Goal: Contribute content: Contribute content

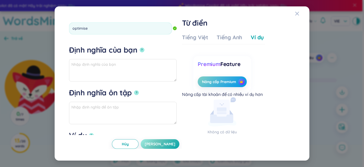
click at [140, 47] on button "?" at bounding box center [142, 49] width 5 height 5
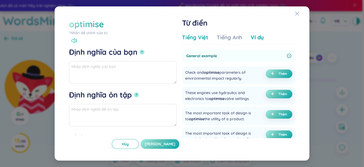
click at [184, 37] on div "Tiếng Việt" at bounding box center [195, 37] width 26 height 7
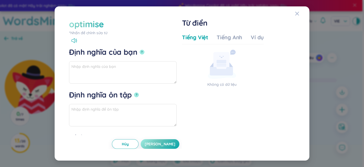
click at [101, 29] on div "optimise" at bounding box center [86, 24] width 35 height 12
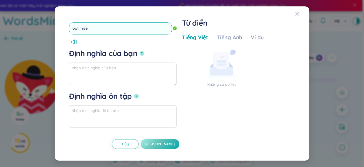
click at [85, 27] on input "optimise" at bounding box center [120, 28] width 103 height 12
type input "optimize"
click at [140, 51] on button "?" at bounding box center [142, 53] width 5 height 5
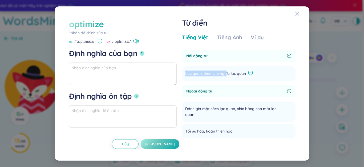
drag, startPoint x: 186, startPoint y: 73, endPoint x: 250, endPoint y: 72, distance: 64.6
click at [250, 72] on div "Lạc quan; theo chủ nghĩa lạc quan" at bounding box center [219, 73] width 68 height 6
copy section "Lạc quan; theo chủ nghĩa lạc quan Thêm"
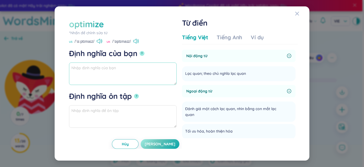
paste textarea "Lạc quan; theo chủ nghĩa lạc quan"
click at [146, 70] on textarea "Lạc quan; theo chủ nghĩa lạc quan" at bounding box center [123, 73] width 108 height 22
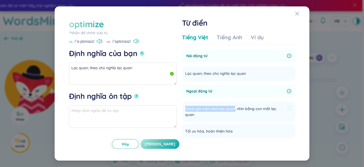
drag, startPoint x: 186, startPoint y: 109, endPoint x: 235, endPoint y: 108, distance: 49.6
click at [235, 108] on span "Đánh giá một cách lạc quan, nhìn bằng con mắt lạc quan" at bounding box center [235, 112] width 100 height 12
copy span "Đánh giá một cách lạc quan"
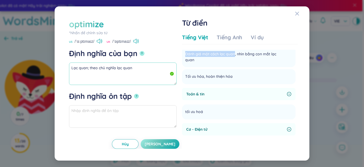
click at [120, 79] on textarea "Lạc quan; theo chủ nghĩa lạc quan" at bounding box center [123, 73] width 108 height 22
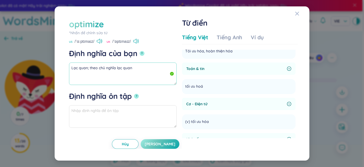
drag, startPoint x: 120, startPoint y: 79, endPoint x: 95, endPoint y: 74, distance: 25.0
click at [95, 74] on textarea "Lạc quan; theo chủ nghĩa lạc quan" at bounding box center [123, 73] width 108 height 22
paste textarea "Đánh giá một cách lạc quan"
drag, startPoint x: 122, startPoint y: 74, endPoint x: 63, endPoint y: 67, distance: 59.9
click at [62, 67] on div "optimize *Nhấn để chỉnh sửa từ optimize US /ˈɑːptɪmaɪz/ [GEOGRAPHIC_DATA] /ˈɒpt…" at bounding box center [182, 83] width 242 height 141
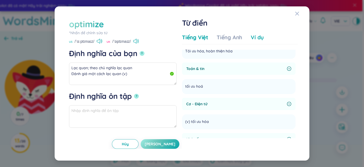
click at [262, 37] on div "Ví dụ" at bounding box center [257, 37] width 13 height 7
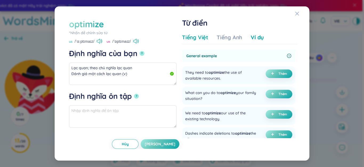
click at [188, 37] on div "Tiếng Việt" at bounding box center [195, 37] width 26 height 7
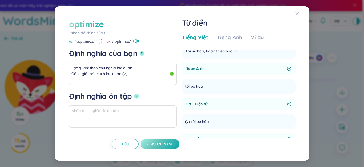
scroll to position [27, 0]
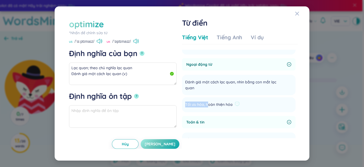
drag, startPoint x: 185, startPoint y: 104, endPoint x: 232, endPoint y: 104, distance: 47.2
click at [232, 104] on li "Tối ưu hóa, hoàn thiện hóa Thêm" at bounding box center [239, 104] width 114 height 15
copy span "Tối ưu hóa, hoàn thiện hóa"
click at [122, 77] on textarea "Lạc quan; theo chủ nghĩa lạc quan Đánh giá một cách lạc quan (v)" at bounding box center [123, 73] width 108 height 22
click at [122, 75] on textarea "Lạc quan; theo chủ nghĩa lạc quan Đánh giá một cách lạc quan (v)" at bounding box center [123, 73] width 108 height 22
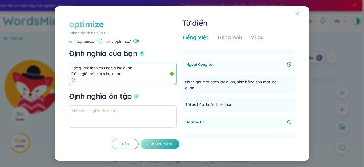
paste textarea "Tối ưu hóa, hoàn thiện hóa"
type textarea "Lạc quan; theo chủ nghĩa lạc quan Đánh giá một cách lạc quan Tối ưu hóa, hoàn t…"
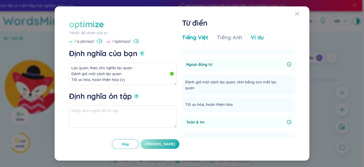
click at [259, 36] on div "Ví dụ" at bounding box center [257, 37] width 13 height 7
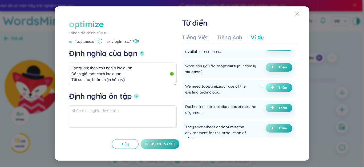
click at [274, 88] on span "plus" at bounding box center [273, 88] width 5 height 4
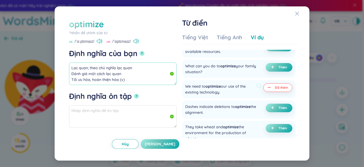
drag, startPoint x: 79, startPoint y: 69, endPoint x: 68, endPoint y: 66, distance: 11.8
click at [68, 66] on div "optimize *Nhấn để chỉnh sửa từ optimize US /ˈɑːptɪmaɪz/ [GEOGRAPHIC_DATA] /ˈɒpt…" at bounding box center [182, 83] width 232 height 131
click at [173, 146] on button "[PERSON_NAME]" at bounding box center [160, 144] width 39 height 10
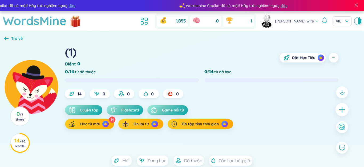
click at [342, 108] on icon "plus" at bounding box center [342, 109] width 7 height 7
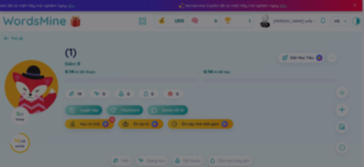
type input "e"
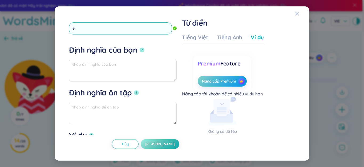
type input "ẽ"
type input "expertise"
click at [140, 47] on button "?" at bounding box center [142, 49] width 5 height 5
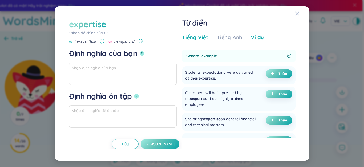
click at [193, 35] on div "Tiếng Việt" at bounding box center [195, 37] width 26 height 7
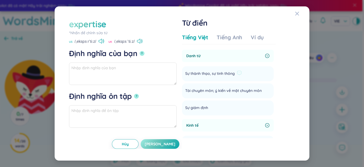
click at [236, 72] on div "Sự thành thạo, sự tinh thông" at bounding box center [213, 73] width 57 height 6
paste textarea "Sự thành thạo, sự tinh thông"
click at [262, 38] on div "Ví dụ" at bounding box center [257, 37] width 13 height 7
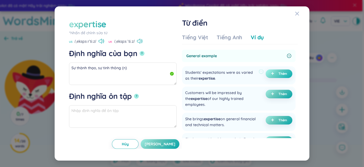
click at [269, 74] on button "Thêm" at bounding box center [279, 73] width 27 height 9
type textarea "Sự thành thạo, sự tinh thông (n) Eg: Students' expectations were as varied as t…"
type textarea "Eg: Students' expectations were as varied as their expertise."
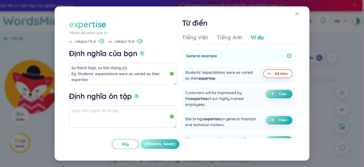
click at [168, 143] on span "[PERSON_NAME]" at bounding box center [160, 143] width 31 height 5
type textarea "Sự thành thạo, sự tinh thông (n) Eg: Students' expectations were as varied as t…"
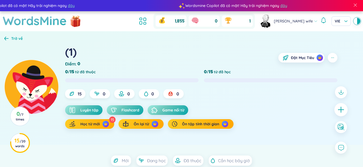
click at [338, 108] on icon "plus" at bounding box center [340, 109] width 7 height 7
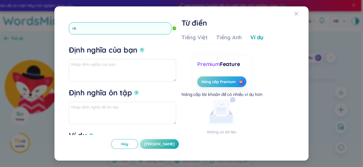
type input "r"
type input "refine"
click at [140, 47] on button "?" at bounding box center [142, 49] width 5 height 5
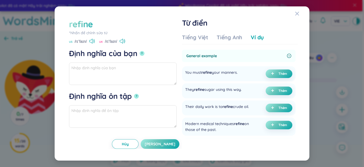
click at [196, 41] on div "Tiếng Việt Tiếng Anh Ví dụ" at bounding box center [223, 39] width 82 height 11
click at [196, 34] on div "Tiếng Việt" at bounding box center [195, 37] width 26 height 7
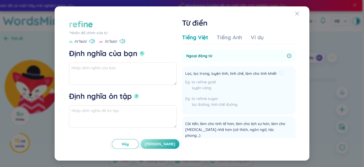
click at [194, 74] on span "Lọc, lọc trong, luyện tinh, tinh chế, làm cho tinh khiết" at bounding box center [231, 73] width 92 height 6
drag, startPoint x: 212, startPoint y: 74, endPoint x: 244, endPoint y: 71, distance: 31.8
click at [244, 71] on span "Lọc, lọc trong, luyện tinh, tinh chế, làm cho tinh khiết" at bounding box center [231, 73] width 92 height 6
copy span "luyện tinh, tinh chế"
paste textarea "luyện tinh, tinh chế"
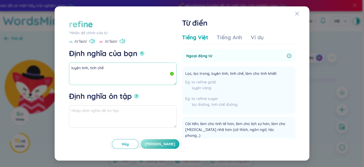
click at [92, 78] on textarea "luyện tinh, tinh chế" at bounding box center [123, 73] width 108 height 22
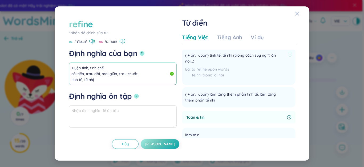
scroll to position [107, 0]
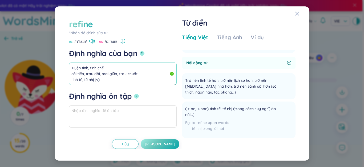
drag, startPoint x: 67, startPoint y: 63, endPoint x: 71, endPoint y: 64, distance: 3.7
click at [66, 62] on div "refine *Nhấn để chỉnh sửa từ refine US /rɪˈfaɪn/ UK /rɪˈfaɪn/ Định nghĩa của bạ…" at bounding box center [182, 83] width 242 height 141
click at [250, 36] on div "Tiếng Việt Tiếng Anh Ví dụ" at bounding box center [223, 39] width 82 height 11
click at [255, 35] on div "Ví dụ" at bounding box center [257, 37] width 13 height 7
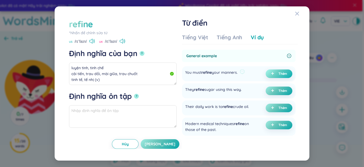
click at [269, 74] on button "Thêm" at bounding box center [279, 73] width 27 height 9
type textarea "luyện tinh, tinh chế cải tiến, trau dồi, mài giũa, trau chuốt tinh tế, tế nhị (…"
type textarea "Eg: You must refine your manners."
click at [167, 145] on span "[PERSON_NAME]" at bounding box center [160, 143] width 31 height 5
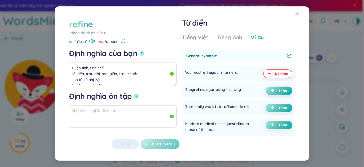
type textarea "luyện tinh, tinh chế cải tiến, trau dồi, mài giũa, trau chuốt tinh tế, tế nhị (…"
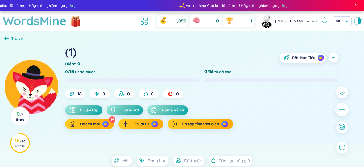
click at [342, 109] on icon "plus" at bounding box center [342, 109] width 7 height 7
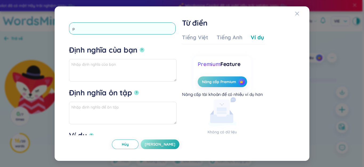
type input "pr"
click at [140, 47] on button "?" at bounding box center [142, 49] width 5 height 5
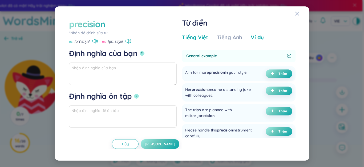
click at [192, 40] on div "Tiếng Việt" at bounding box center [195, 37] width 26 height 7
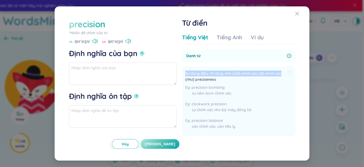
drag, startPoint x: 234, startPoint y: 74, endPoint x: 281, endPoint y: 74, distance: 47.2
click at [281, 74] on span "Sự đúng đắn, rõ ràng; tính chất chính xác; độ chính xác (như) preciseness" at bounding box center [235, 76] width 100 height 12
copy span "Sự đúng đắn, rõ ràng; tính chất chính xác; độ chính xác"
click at [144, 70] on textarea "Định nghĩa của bạn ?" at bounding box center [123, 73] width 108 height 22
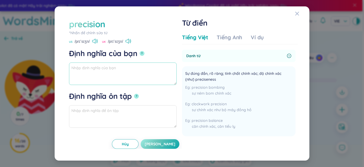
paste textarea "Sự đúng đắn, rõ ràng; tính chất chính xác; độ chính xác"
drag, startPoint x: 109, startPoint y: 69, endPoint x: 144, endPoint y: 69, distance: 34.2
click at [144, 69] on textarea "Sự đúng đắn, rõ ràng; tính chất chính xác; độ chính xác" at bounding box center [123, 73] width 108 height 22
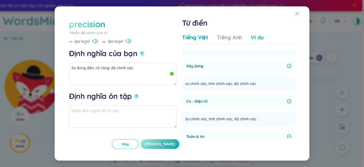
click at [245, 39] on div "Tiếng Việt Tiếng Anh Ví dụ" at bounding box center [223, 39] width 82 height 11
click at [253, 39] on div "Ví dụ" at bounding box center [257, 37] width 13 height 7
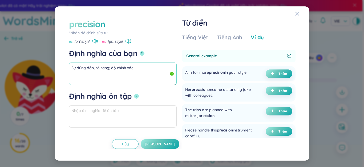
drag, startPoint x: 37, startPoint y: 57, endPoint x: 78, endPoint y: 70, distance: 43.3
click at [35, 57] on div "precision *Nhấn để chỉnh sửa từ precision US /prɪˈsɪʒn/ [GEOGRAPHIC_DATA] /prɪˈ…" at bounding box center [182, 83] width 364 height 167
click at [157, 71] on textarea "Sự đúng đắn, rõ ràng; độ chính xác" at bounding box center [123, 73] width 108 height 22
click at [268, 74] on button "Thêm" at bounding box center [279, 73] width 27 height 9
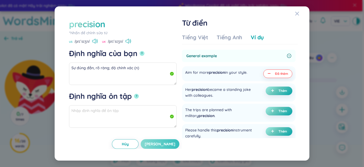
type textarea "Sự đúng đắn, rõ ràng; độ chính xác (n) Eg: Aim for more precision in your style."
type textarea "Eg: Aim for more precision in your style."
click at [168, 141] on span "[PERSON_NAME]" at bounding box center [160, 143] width 31 height 5
type textarea "Sự đúng đắn, rõ ràng; độ chính xác (n) Eg: Aim for more precision in your style."
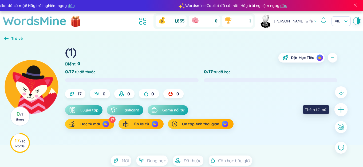
click at [338, 108] on icon "plus" at bounding box center [340, 109] width 7 height 7
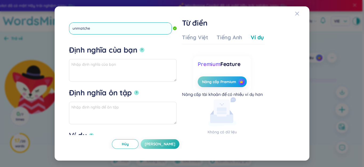
type input "unmatched"
click at [140, 47] on button "?" at bounding box center [142, 49] width 5 height 5
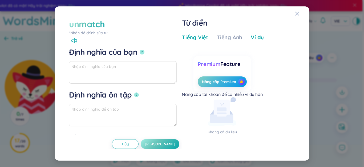
click at [197, 39] on div "Tiếng Việt" at bounding box center [195, 37] width 26 height 7
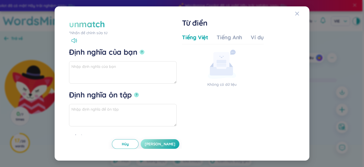
click at [108, 33] on div "*Nhấn để chỉnh sửa từ" at bounding box center [123, 33] width 108 height 6
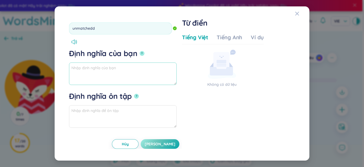
click at [111, 66] on textarea "Định nghĩa của bạn ?" at bounding box center [123, 73] width 108 height 22
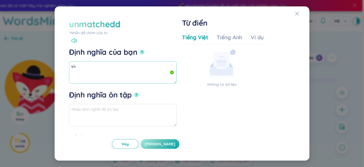
type textarea "k"
paste textarea "không thể sánh kịp, không có gì bằng, vô song, vô địch"
drag, startPoint x: 96, startPoint y: 72, endPoint x: 96, endPoint y: 66, distance: 6.5
click at [96, 66] on textarea "(unmatched) không thể sánh kịp, không có gì bằng, vô song, vô địch (adj)" at bounding box center [123, 72] width 108 height 22
type textarea "(unmatched) không thể sánh kịp, không có gì bằng, vô song, vô địch (adj)"
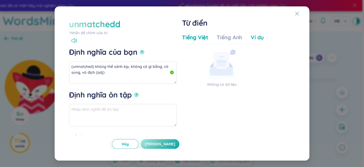
click at [257, 38] on div "Ví dụ" at bounding box center [257, 37] width 13 height 7
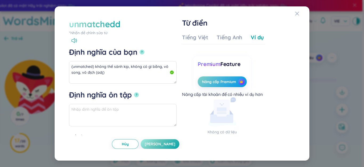
click at [162, 145] on button "[PERSON_NAME]" at bounding box center [160, 144] width 39 height 10
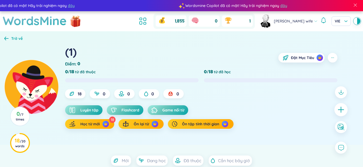
click at [342, 109] on icon "plus" at bounding box center [340, 109] width 7 height 7
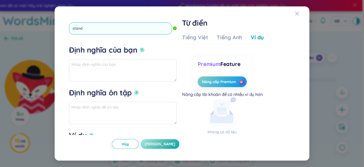
type input "stando"
click at [140, 47] on button "?" at bounding box center [142, 49] width 5 height 5
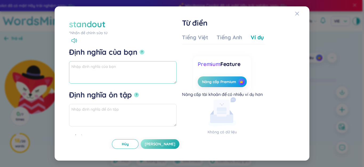
paste textarea "người/vật nổi bật"
paste textarea "nổi bật, vượt trội"
drag, startPoint x: 102, startPoint y: 73, endPoint x: 80, endPoint y: 66, distance: 24.1
click at [68, 64] on div "standout *Nhấn để chỉnh sửa từ standout Định nghĩa của bạn ? người/vật nổi bật …" at bounding box center [182, 83] width 232 height 131
click at [126, 74] on textarea "người/vật nổi bật (n) nổi bật, vượt trội (Adj)" at bounding box center [123, 72] width 108 height 22
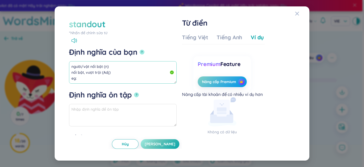
paste textarea "It was a standout performance by the young actor."
type textarea "người/vật nổi bật (n) nổi bật, vượt trội (Adj) eg: It was a standout performanc…"
click at [164, 145] on span "[PERSON_NAME]" at bounding box center [160, 143] width 31 height 5
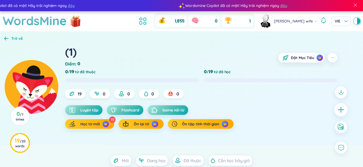
click at [339, 110] on icon "plus" at bounding box center [340, 109] width 7 height 7
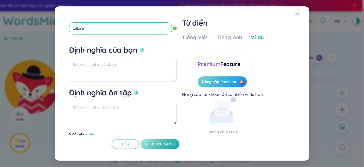
type input "tailored"
click at [140, 47] on button "?" at bounding box center [142, 49] width 5 height 5
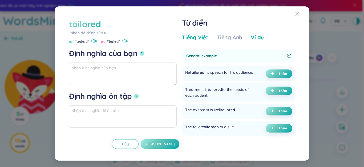
click at [191, 40] on div "Tiếng Việt" at bounding box center [195, 37] width 26 height 7
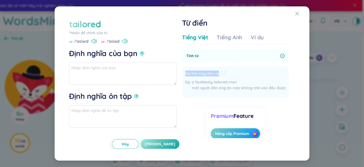
drag, startPoint x: 185, startPoint y: 72, endPoint x: 219, endPoint y: 71, distance: 33.4
click at [219, 71] on li "Do thợ may làm ra a faultlessly tailored man một người đàn ông ăn mặc không chê…" at bounding box center [235, 81] width 107 height 31
copy span "Do thợ may làm ra"
paste textarea "Do thợ may làm ra"
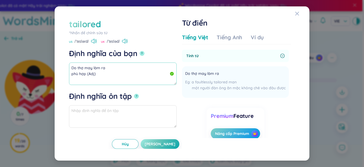
drag, startPoint x: 86, startPoint y: 73, endPoint x: 78, endPoint y: 69, distance: 9.3
click at [70, 65] on textarea "Do thợ may làm ra phù hợp (Adj)" at bounding box center [123, 73] width 108 height 22
click at [261, 38] on div "Ví dụ" at bounding box center [257, 37] width 13 height 7
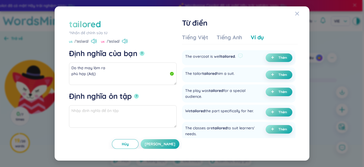
scroll to position [80, 0]
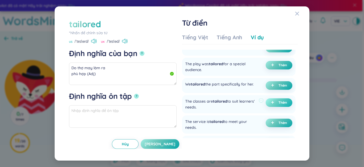
click at [269, 107] on button "Thêm" at bounding box center [279, 102] width 27 height 9
type textarea "Do thợ may làm ra phù hợp (Adj) Eg: The classes are tailored to suit learners' …"
type textarea "Eg: The classes are tailored to suit learners' needs."
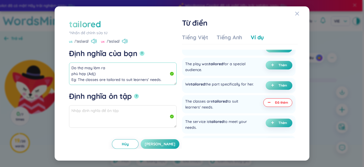
drag, startPoint x: 71, startPoint y: 65, endPoint x: 86, endPoint y: 73, distance: 17.4
click at [87, 74] on textarea "Do thợ may làm ra phù hợp (Adj) Eg: The classes are tailored to suit learners' …" at bounding box center [123, 73] width 108 height 22
click at [166, 144] on span "[PERSON_NAME]" at bounding box center [160, 143] width 31 height 5
type textarea "Do thợ may làm ra phù hợp (Adj) Eg: The classes are tailored to suit learners' …"
